Goal: Task Accomplishment & Management: Manage account settings

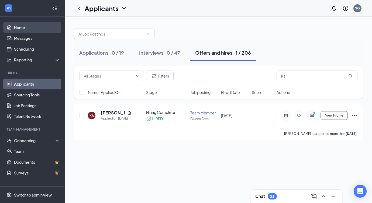
click at [51, 24] on link "Home" at bounding box center [37, 27] width 46 height 11
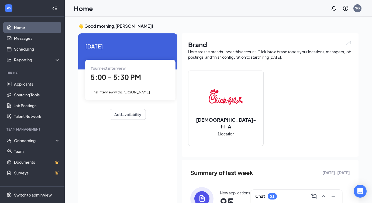
click at [129, 85] on div "Your next interview 5:00 - 5:30 PM Final Interview with [PERSON_NAME]" at bounding box center [130, 80] width 90 height 40
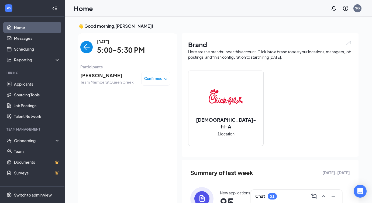
scroll to position [2, 0]
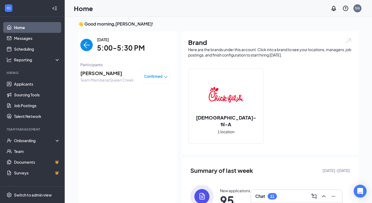
click at [114, 75] on span "[PERSON_NAME]" at bounding box center [106, 74] width 53 height 8
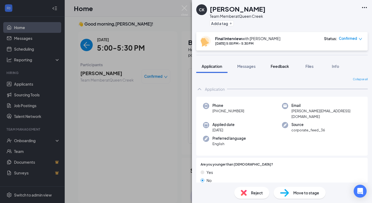
click at [273, 65] on span "Feedback" at bounding box center [280, 66] width 18 height 5
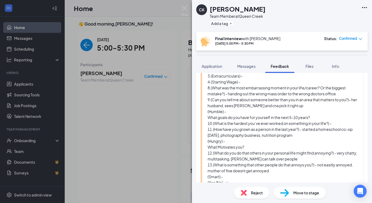
scroll to position [69, 0]
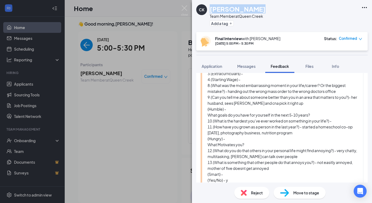
drag, startPoint x: 259, startPoint y: 7, endPoint x: 212, endPoint y: 8, distance: 47.7
click at [212, 8] on div "[PERSON_NAME]" at bounding box center [238, 8] width 56 height 9
copy h1 "[PERSON_NAME]"
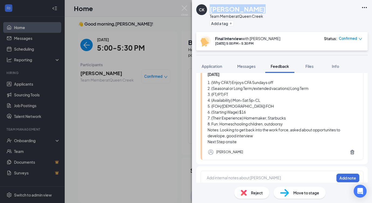
scroll to position [200, 0]
click at [222, 179] on div at bounding box center [270, 179] width 127 height 6
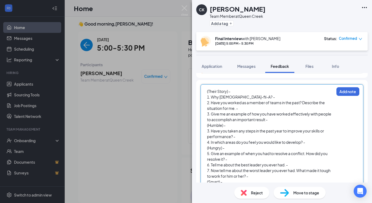
scroll to position [287, 0]
click at [241, 93] on div "(Their Story) -" at bounding box center [270, 92] width 127 height 6
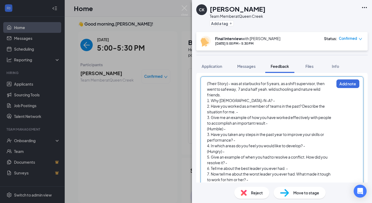
scroll to position [296, 0]
click at [251, 100] on div "1. Why [DEMOGRAPHIC_DATA]-fil-A? -" at bounding box center [270, 100] width 127 height 6
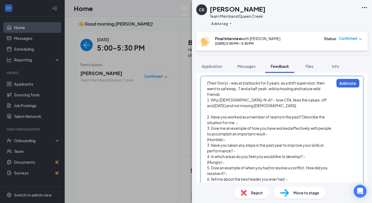
click at [253, 122] on div "2. Have you worked as a member of teams in the past? Describe the situation for…" at bounding box center [270, 119] width 127 height 11
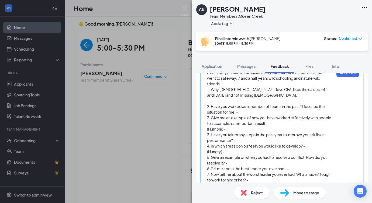
scroll to position [306, 0]
click at [273, 126] on div "(Humble) -" at bounding box center [270, 129] width 127 height 6
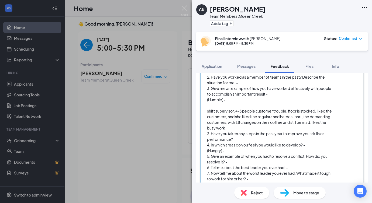
scroll to position [336, 0]
click at [252, 178] on div "7. Now tell me about the worst leader you ever had. What made it tough to work …" at bounding box center [270, 175] width 127 height 11
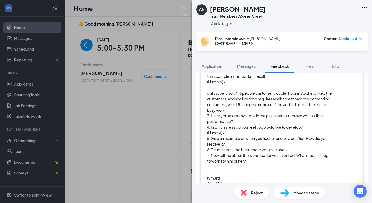
scroll to position [354, 0]
click at [294, 150] on div "6. Tell me about the best leader you ever had. -" at bounding box center [270, 150] width 127 height 6
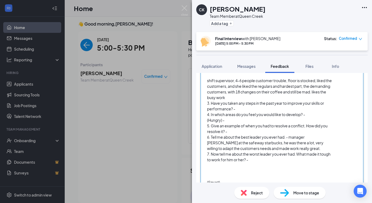
scroll to position [366, 0]
click at [270, 161] on div "7. Now tell me about the worst leader you ever had. What made it tough to work …" at bounding box center [270, 156] width 127 height 11
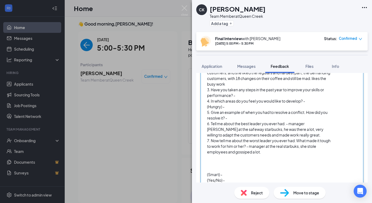
scroll to position [381, 0]
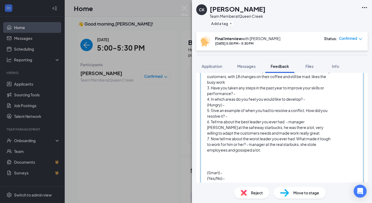
click at [266, 151] on div "7. Now tell me about the worst leader you ever had. What made it tough to work …" at bounding box center [270, 144] width 127 height 17
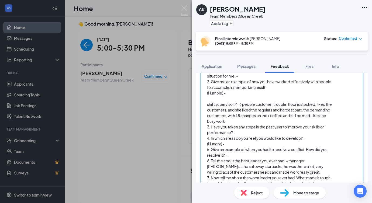
scroll to position [340, 0]
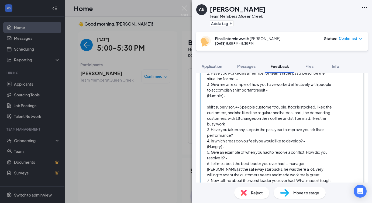
click at [234, 96] on div "(Humble) -" at bounding box center [270, 96] width 127 height 6
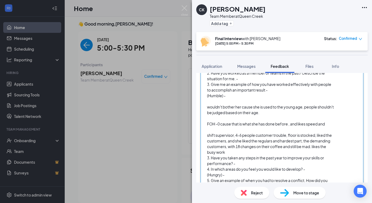
click at [220, 124] on span "FOH -0 cause that is what she has done before , and likes speed and" at bounding box center [266, 124] width 118 height 5
click at [328, 125] on div "FOH -cause that is what she has done before , and likes speed and" at bounding box center [270, 124] width 127 height 6
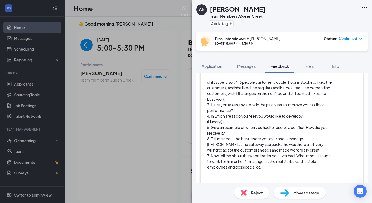
scroll to position [416, 0]
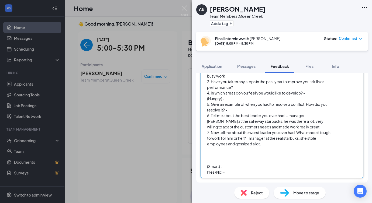
click at [217, 158] on div at bounding box center [270, 161] width 127 height 6
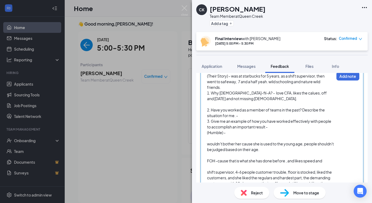
scroll to position [287, 0]
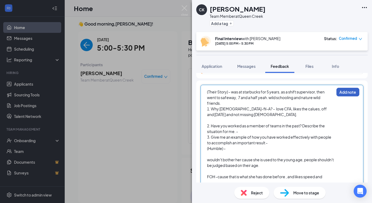
click at [347, 91] on button "Add note" at bounding box center [347, 92] width 23 height 9
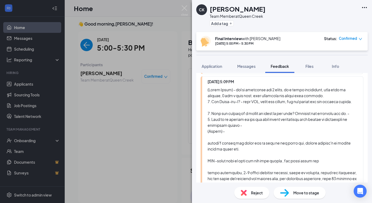
scroll to position [41, 0]
click at [305, 192] on span "Move to stage" at bounding box center [306, 193] width 26 height 6
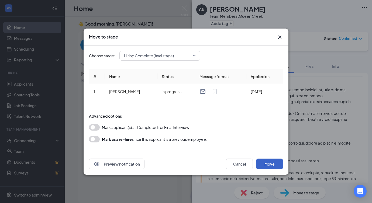
click at [268, 164] on button "Move" at bounding box center [269, 164] width 27 height 11
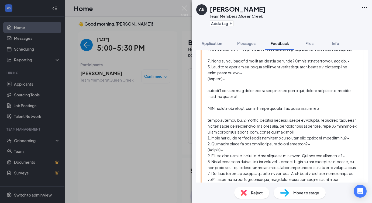
scroll to position [0, 0]
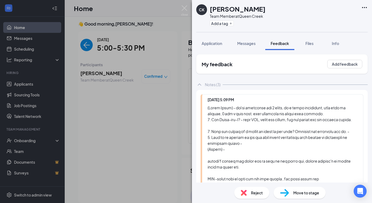
click at [175, 145] on div "CK [PERSON_NAME] Team Member at Queen Creek Add a tag Application Messages Feed…" at bounding box center [186, 101] width 372 height 203
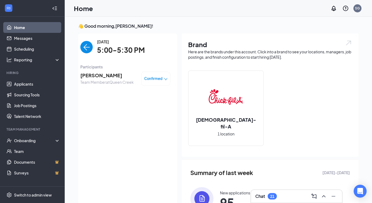
scroll to position [2, 0]
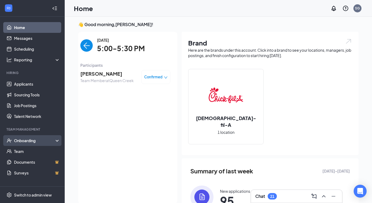
click at [31, 139] on div "Onboarding" at bounding box center [34, 140] width 41 height 5
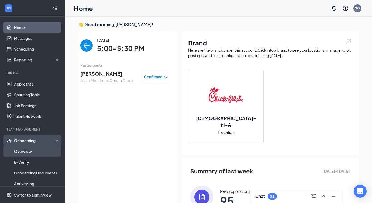
click at [29, 151] on link "Overview" at bounding box center [37, 151] width 46 height 11
